Goal: Share content

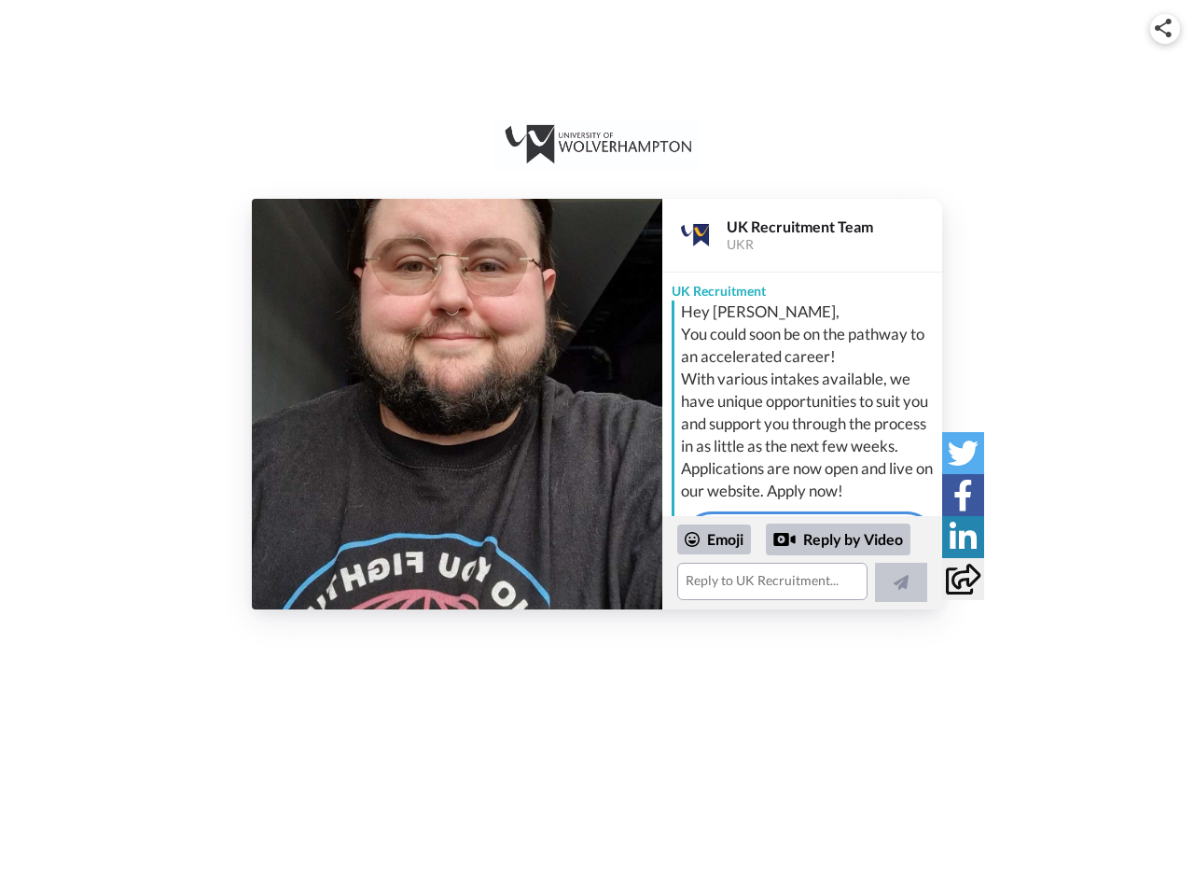
click at [1166, 28] on img at bounding box center [1163, 28] width 17 height 19
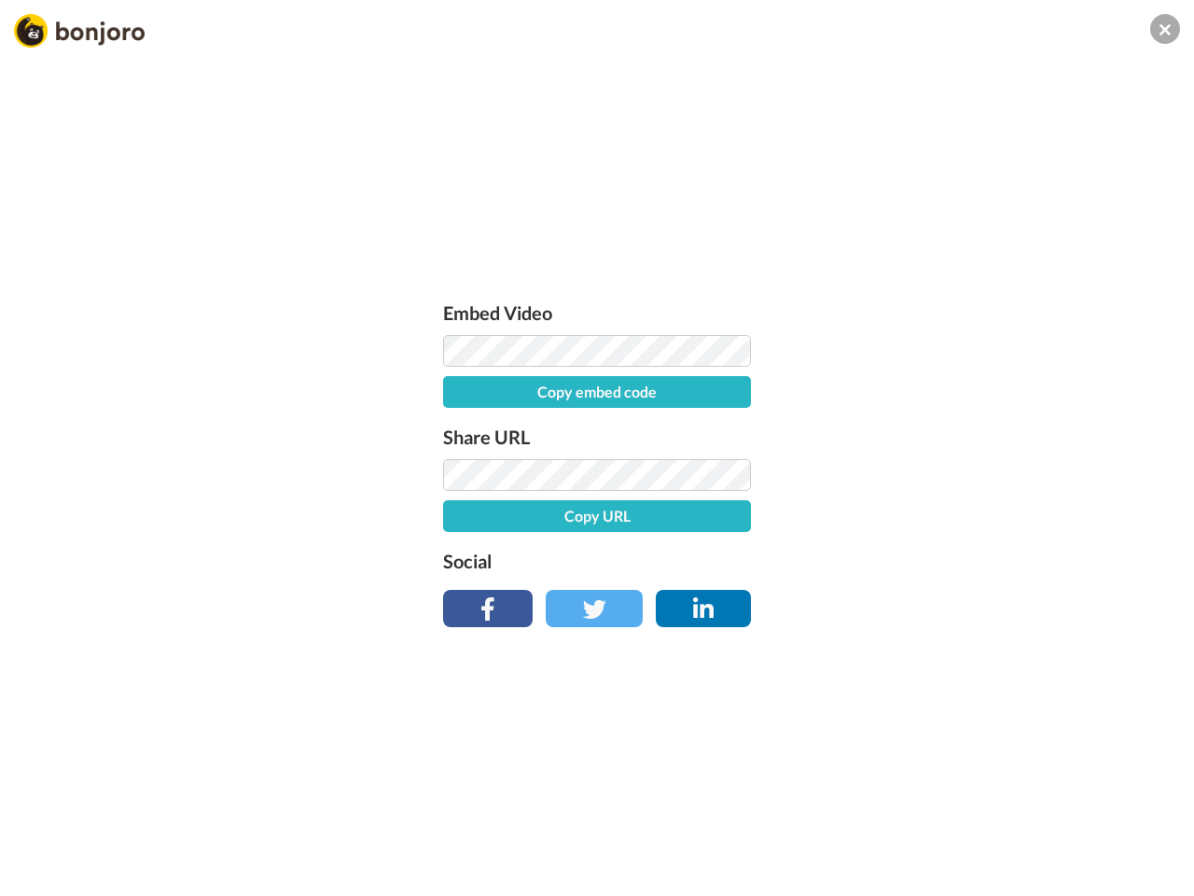
click at [457, 404] on button "Copy embed code" at bounding box center [597, 392] width 308 height 32
click at [803, 563] on div "Embed Video Embed code copied! Share URL Copy URL Social" at bounding box center [597, 549] width 1194 height 896
click at [715, 539] on div "Embed Video Embed code copied! Share URL Copy URL Social" at bounding box center [597, 459] width 327 height 323
click at [839, 539] on div "Embed Video Embed code copied! Share URL Copy URL Social" at bounding box center [597, 549] width 1194 height 896
click at [901, 582] on div "Embed Video Embed code copied! Share URL Copy URL Social" at bounding box center [597, 549] width 1194 height 896
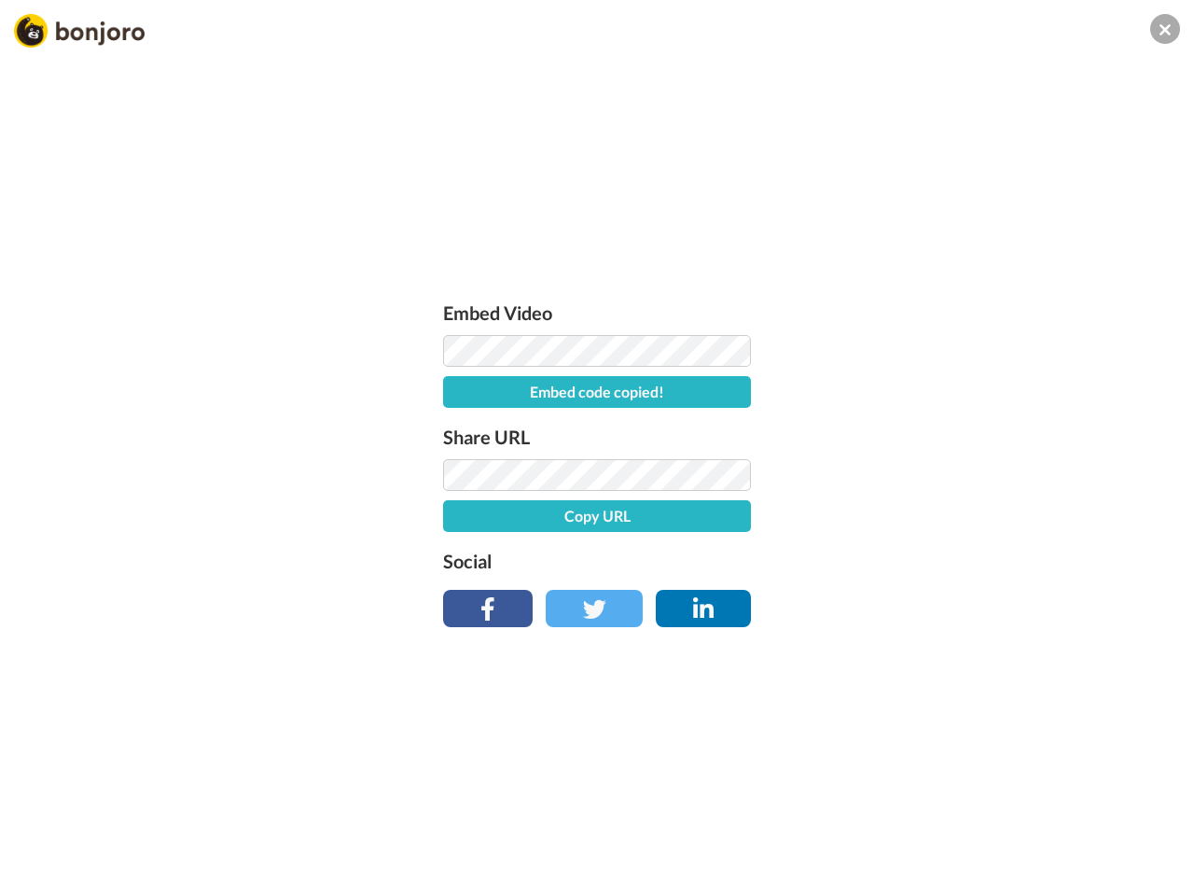
click at [963, 453] on div "Embed Video Embed code copied! Share URL Copy URL Social" at bounding box center [597, 549] width 1194 height 896
click at [963, 495] on div "Embed Video Embed code copied! Share URL Copy URL Social" at bounding box center [597, 549] width 1194 height 896
click at [963, 537] on div "Embed Video Embed code copied! Share URL Copy URL Social" at bounding box center [597, 549] width 1194 height 896
click at [963, 579] on div "Embed Video Embed code copied! Share URL Copy URL Social" at bounding box center [597, 549] width 1194 height 896
